Goal: Check status

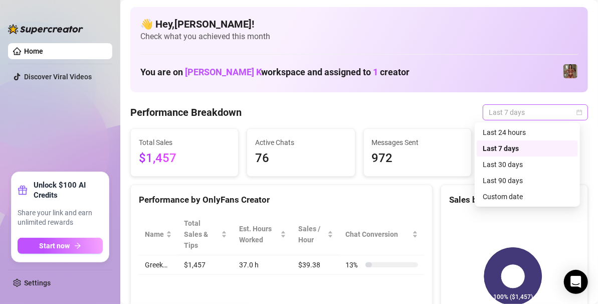
click at [542, 117] on span "Last 7 days" at bounding box center [534, 112] width 93 height 15
click at [496, 196] on div "Custom date" at bounding box center [526, 196] width 89 height 11
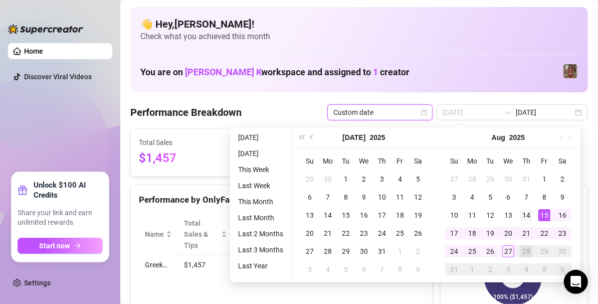
type input "[DATE]"
click at [528, 214] on div "14" at bounding box center [526, 215] width 12 height 12
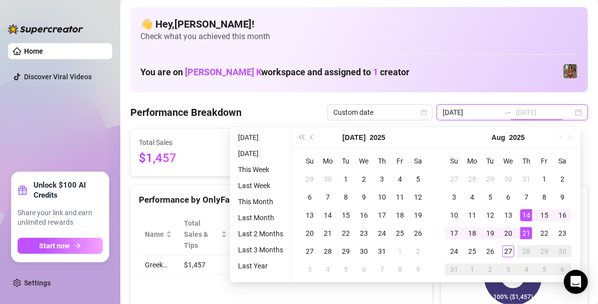
type input "[DATE]"
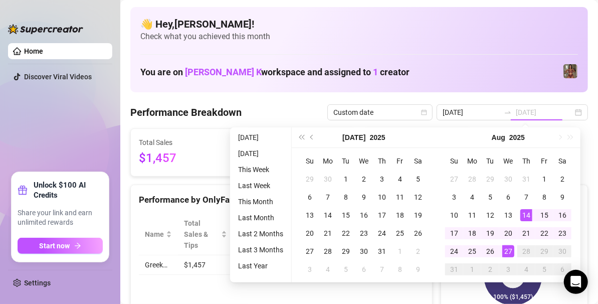
click at [511, 250] on div "27" at bounding box center [508, 251] width 12 height 12
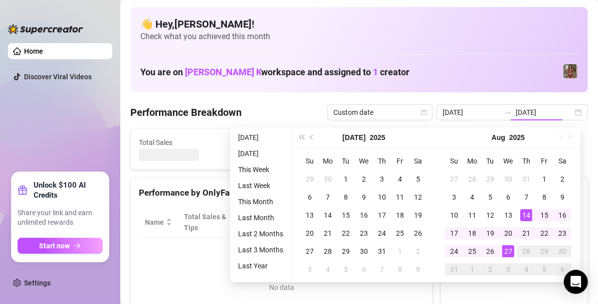
type input "[DATE]"
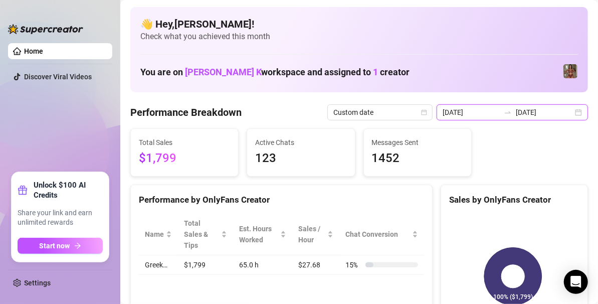
click at [564, 113] on input "[DATE]" at bounding box center [543, 112] width 57 height 11
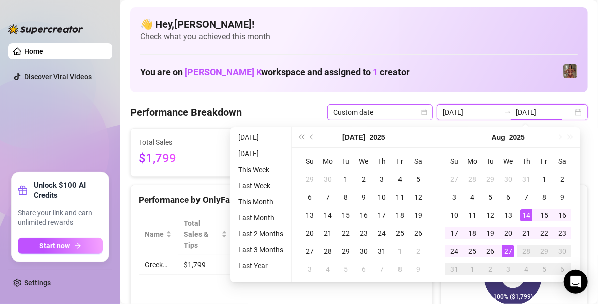
type input "[DATE]"
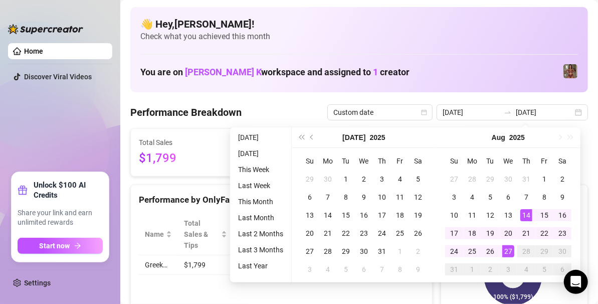
click at [310, 90] on div "👋 Hey, [PERSON_NAME] ! Check what you achieved this month You are on [PERSON_NA…" at bounding box center [358, 49] width 457 height 85
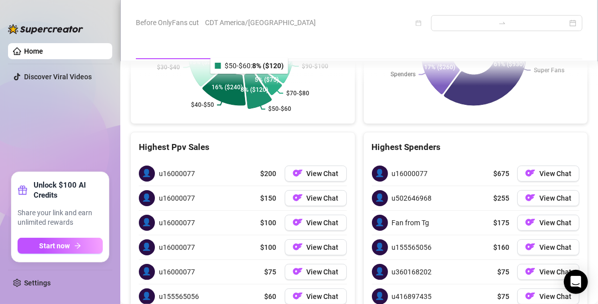
scroll to position [1810, 0]
